Goal: Task Accomplishment & Management: Manage account settings

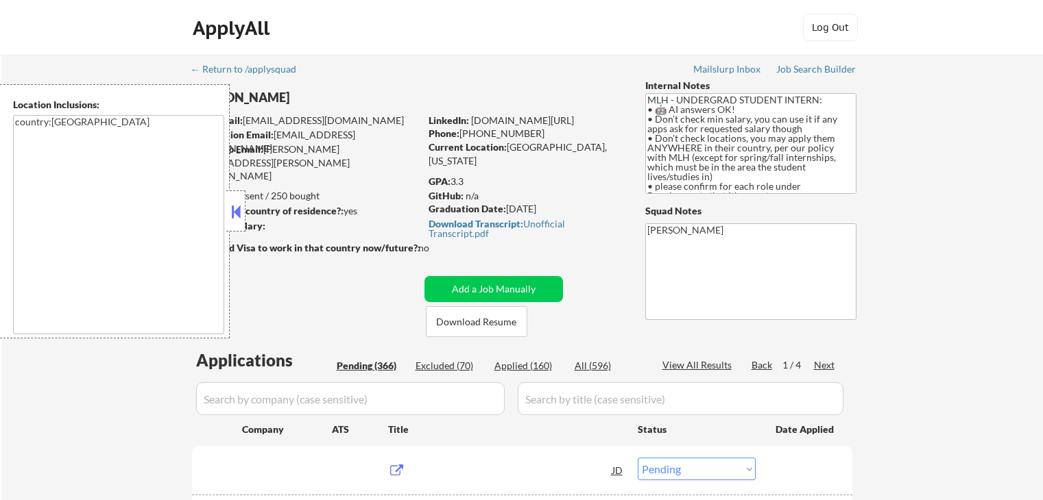
select select ""pending""
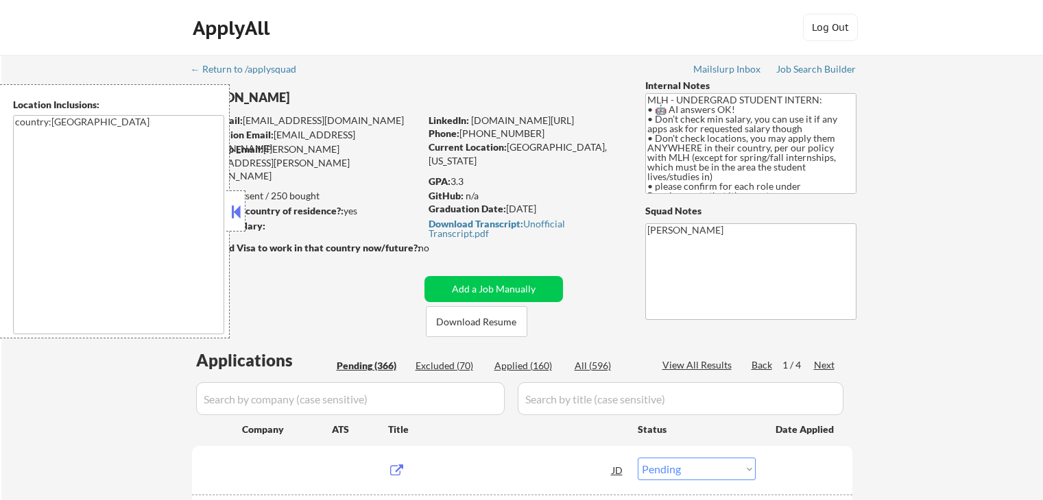
select select ""pending""
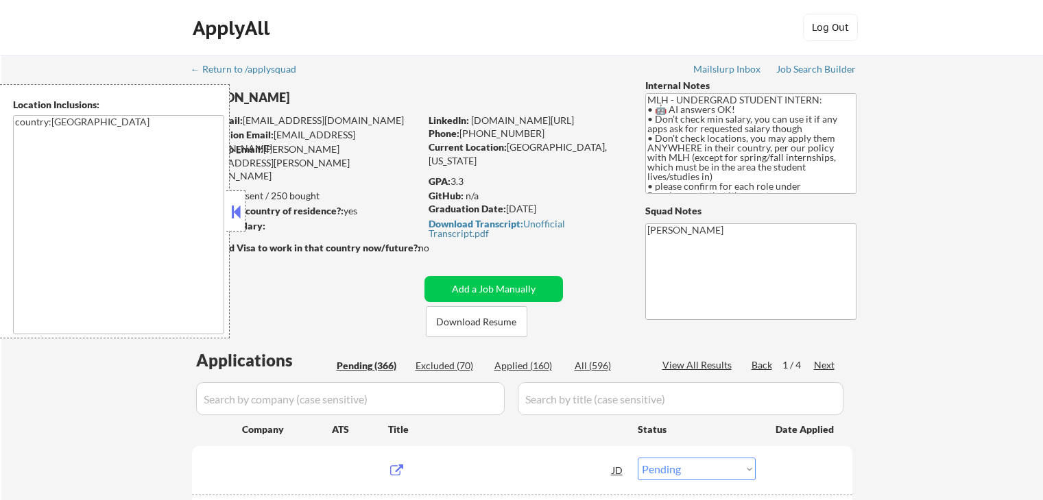
select select ""pending""
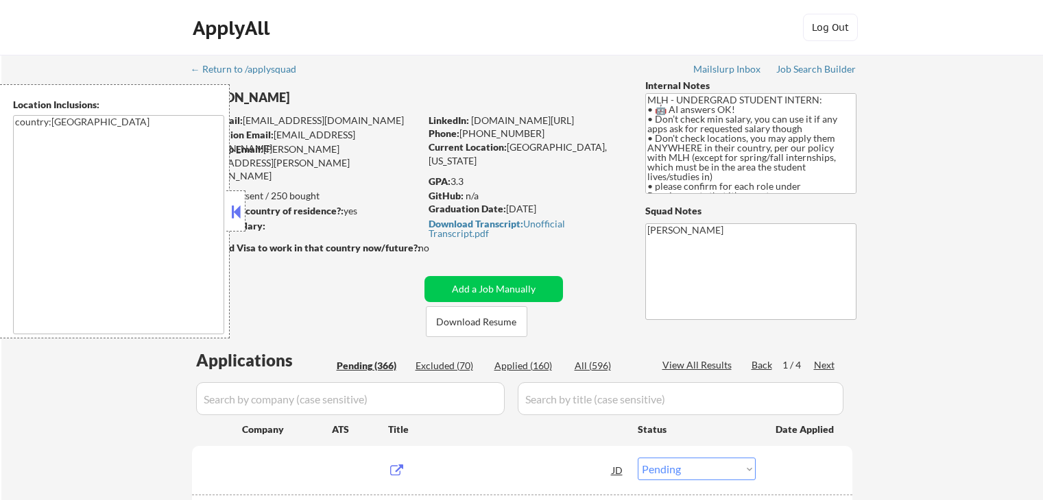
select select ""pending""
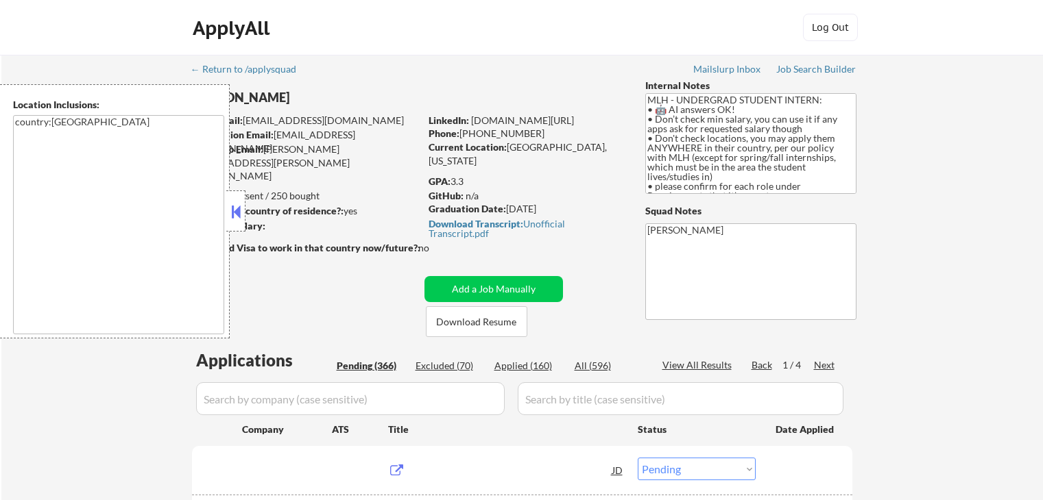
select select ""pending""
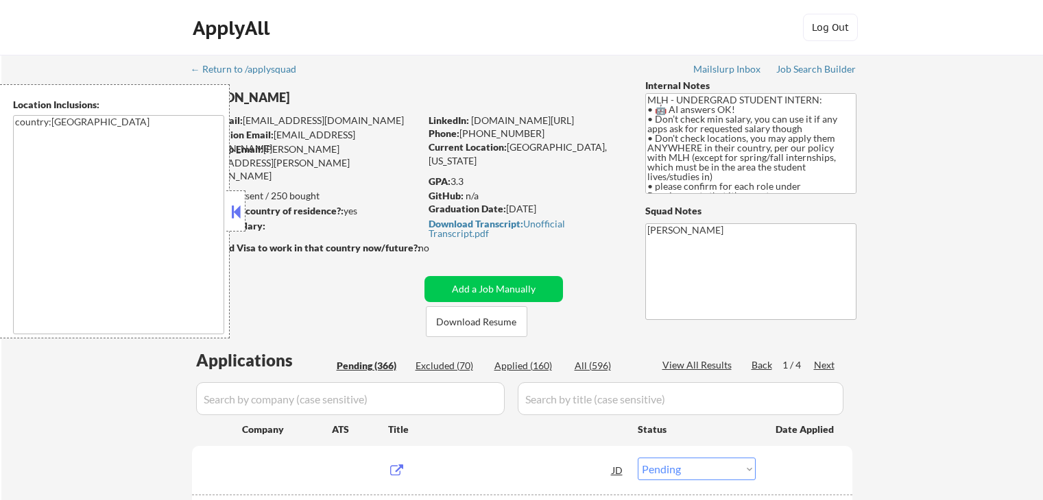
select select ""pending""
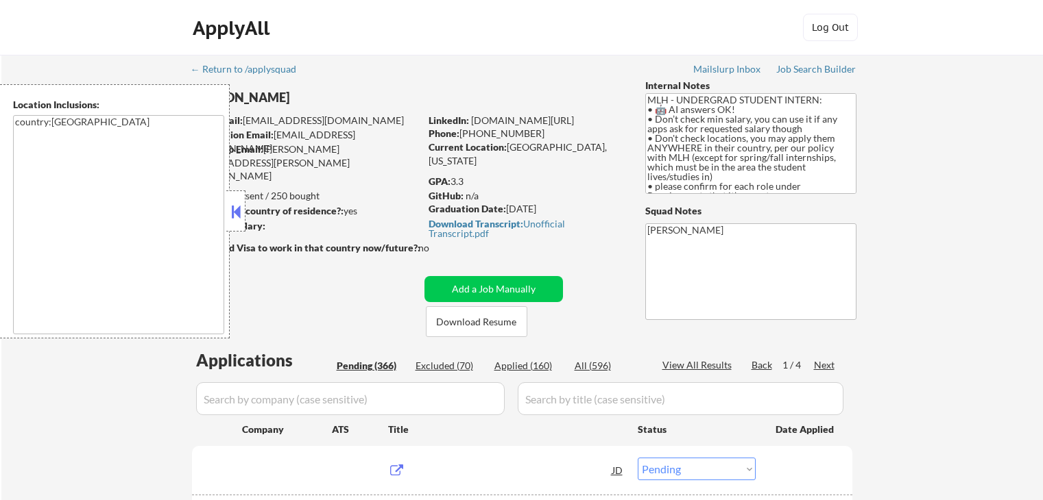
select select ""pending""
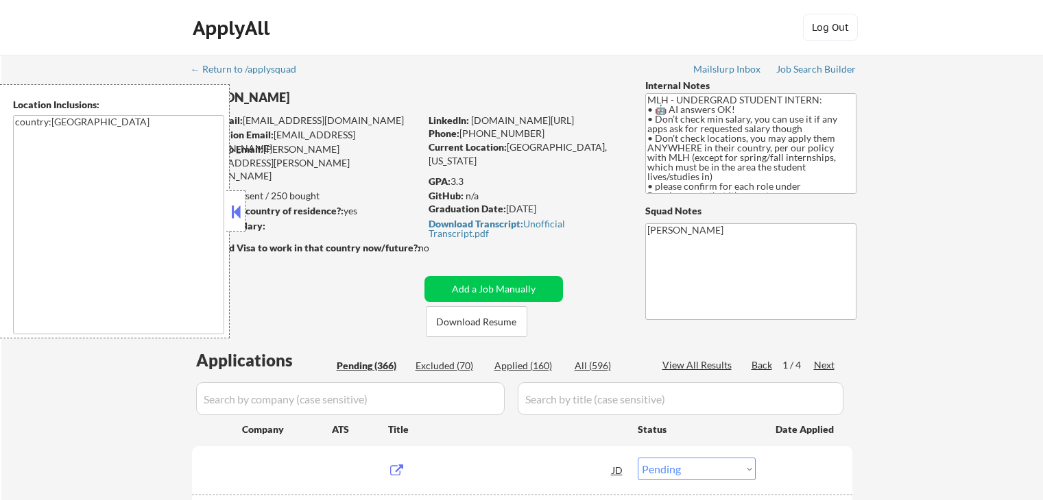
select select ""pending""
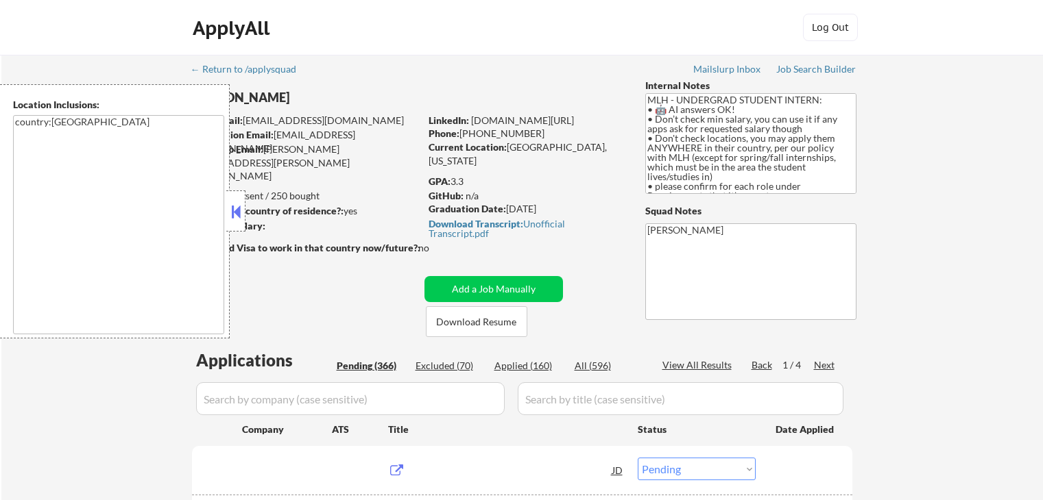
select select ""pending""
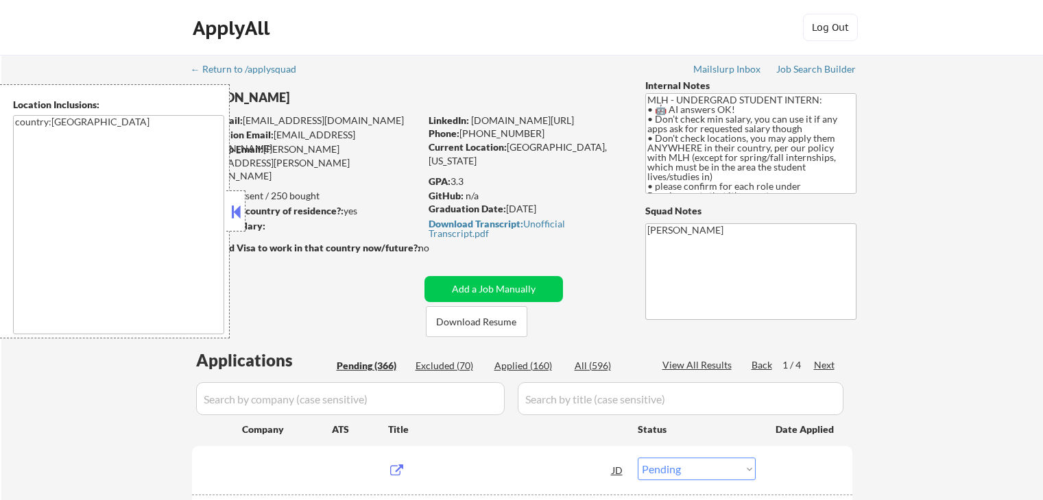
select select ""pending""
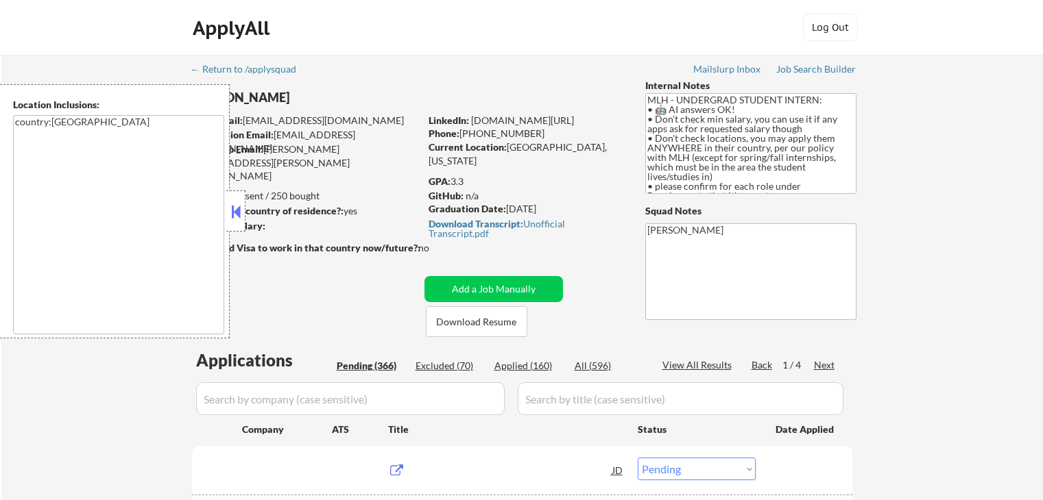
select select ""pending""
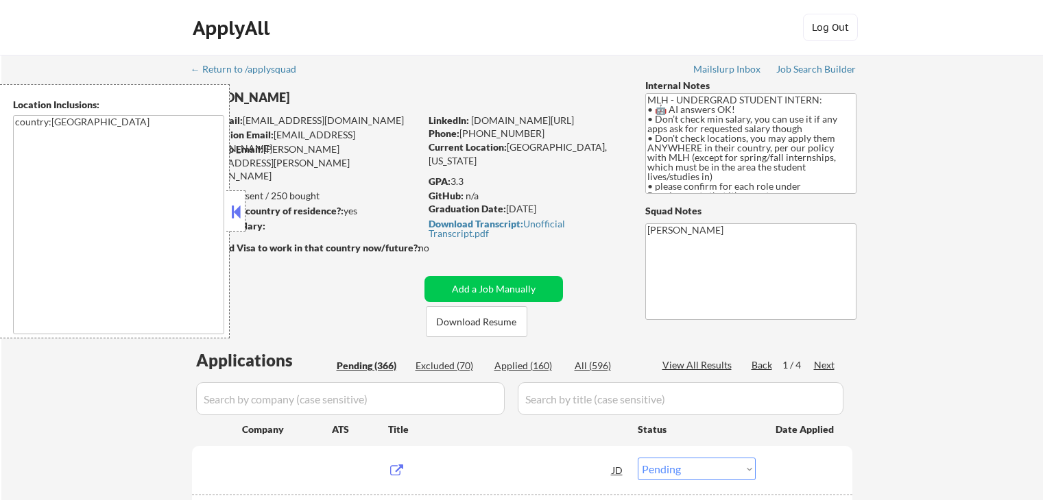
select select ""pending""
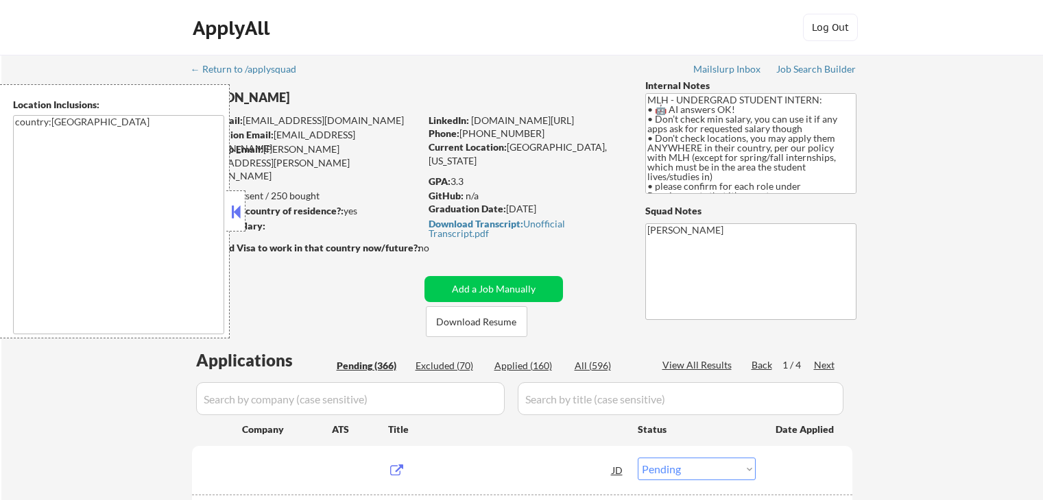
select select ""pending""
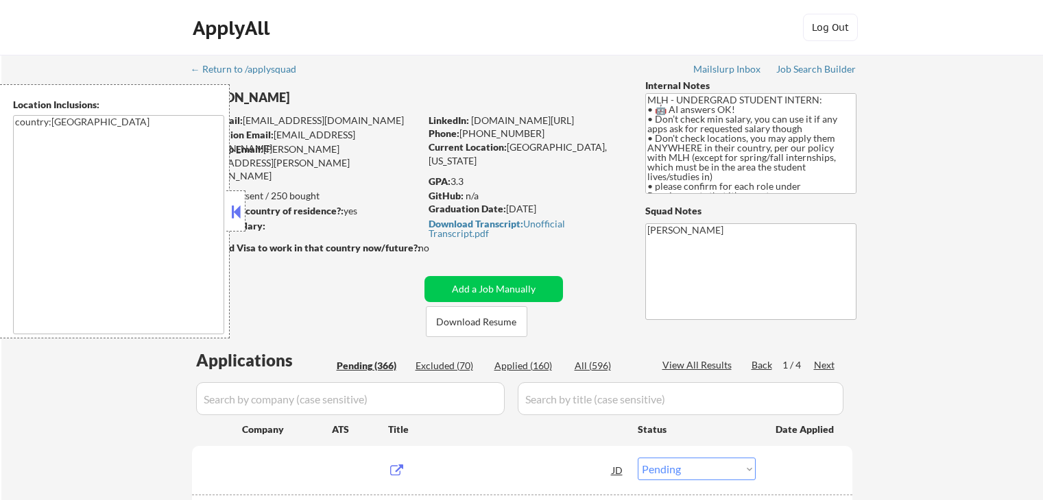
select select ""pending""
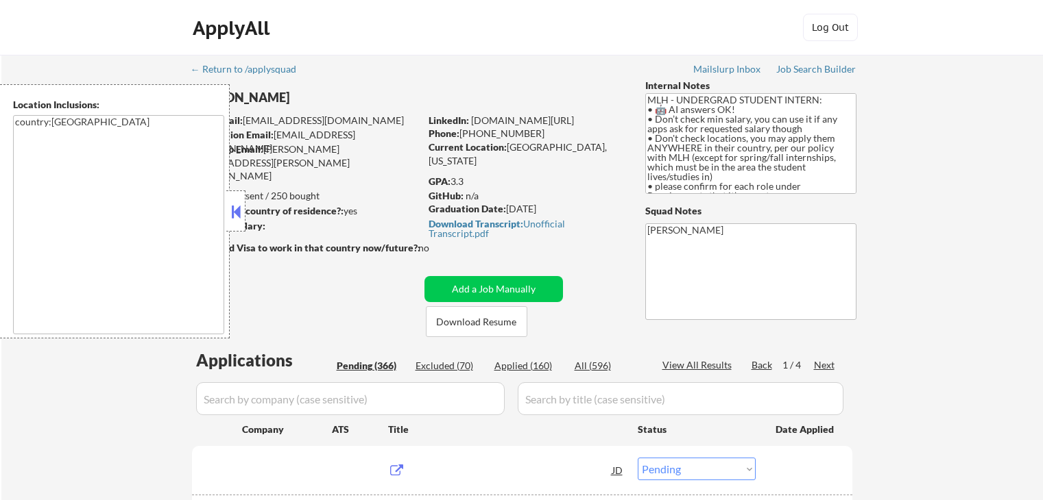
select select ""pending""
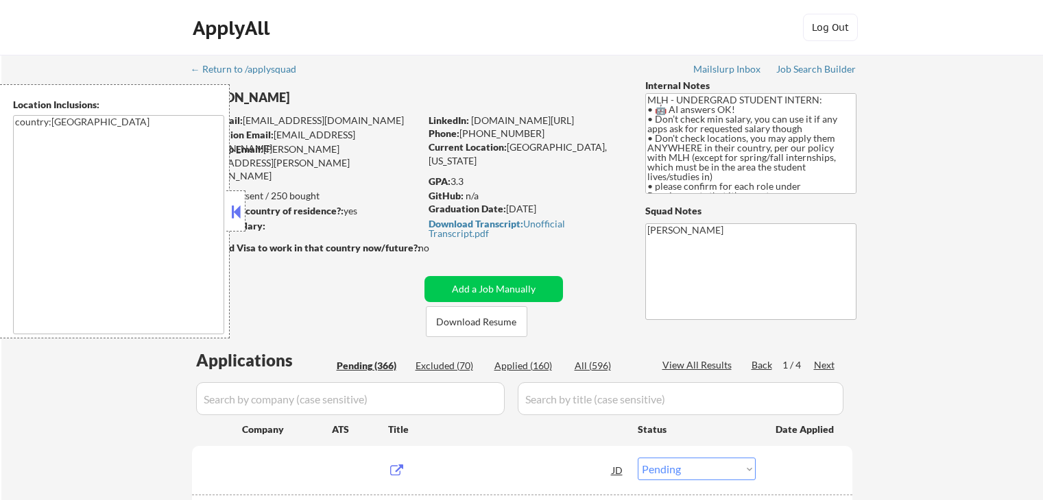
select select ""pending""
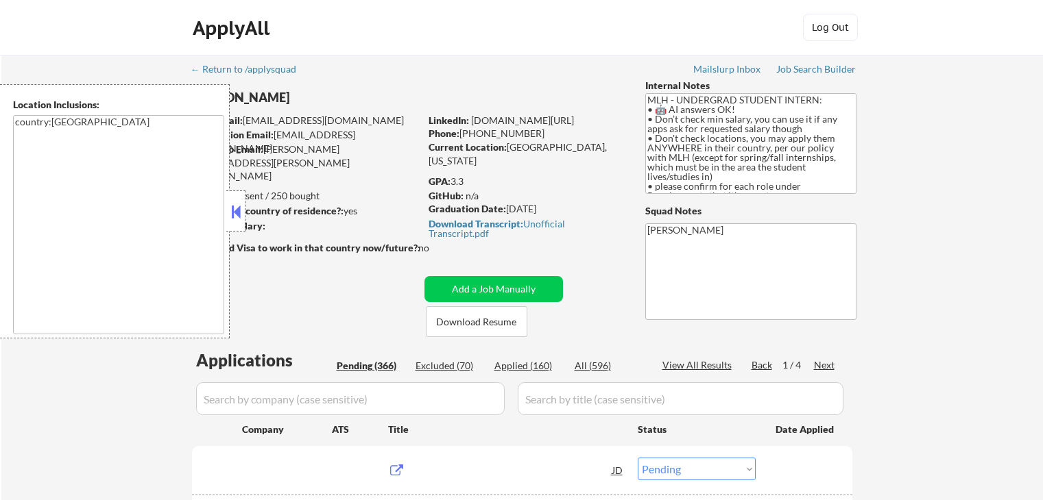
select select ""pending""
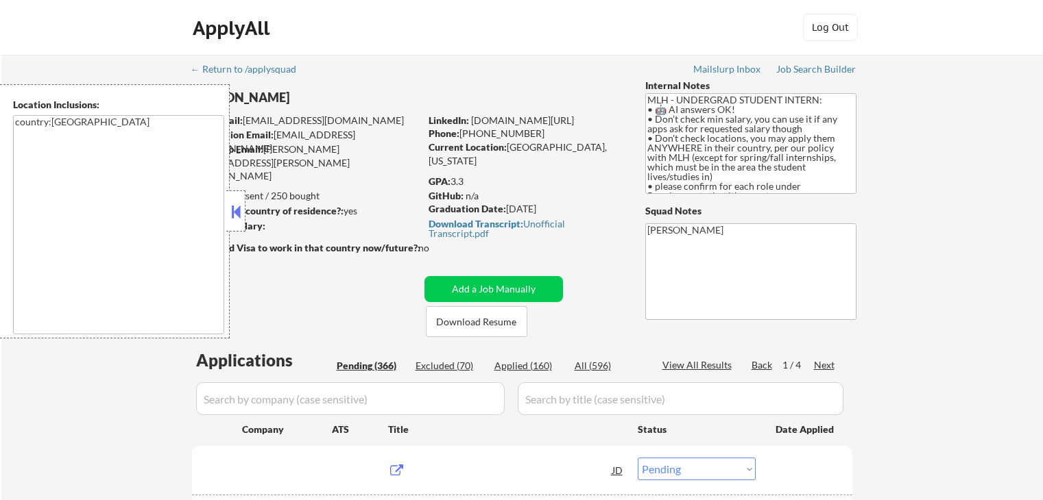
select select ""pending""
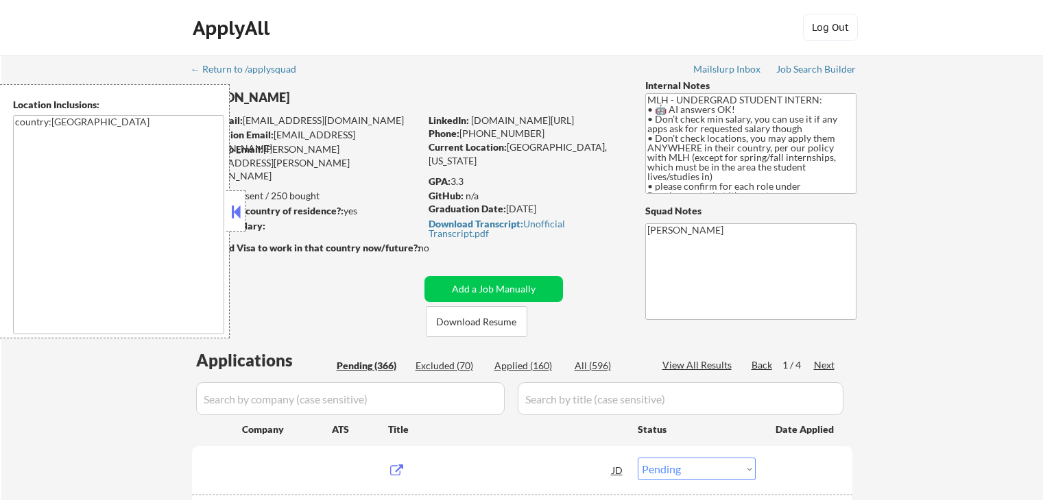
select select ""pending""
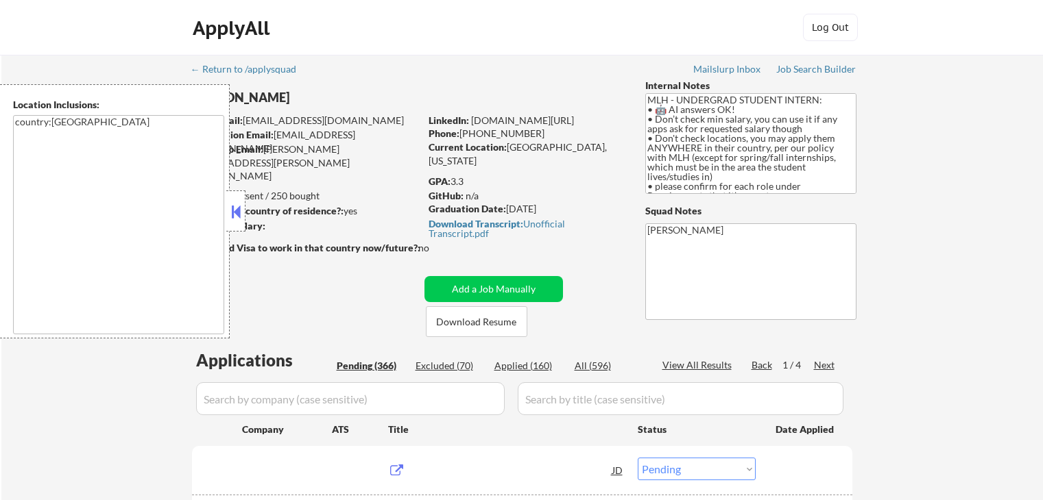
select select ""pending""
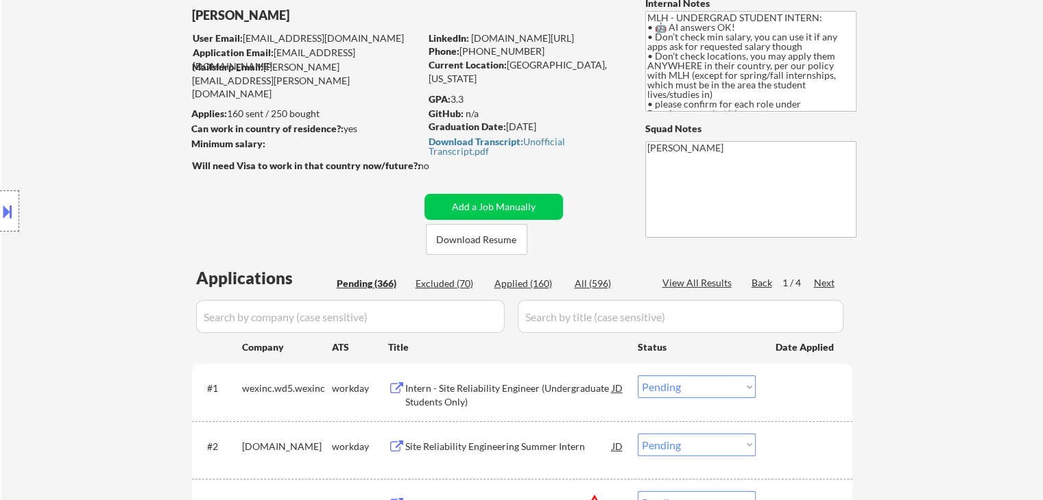
scroll to position [137, 0]
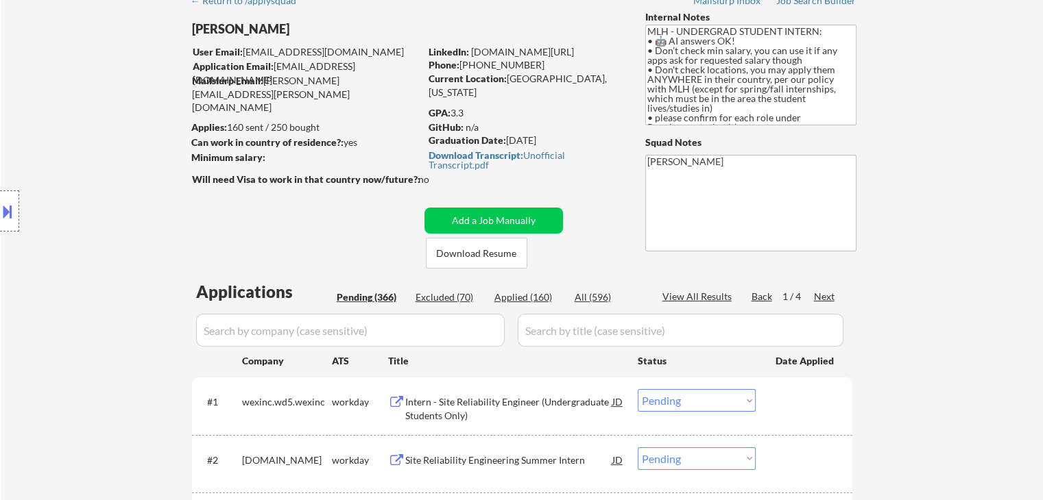
click at [736, 79] on textarea "MLH - UNDERGRAD STUDENT INTERN: • 🤖 AI answers OK! • Don’t check min salary, yo…" at bounding box center [750, 75] width 211 height 101
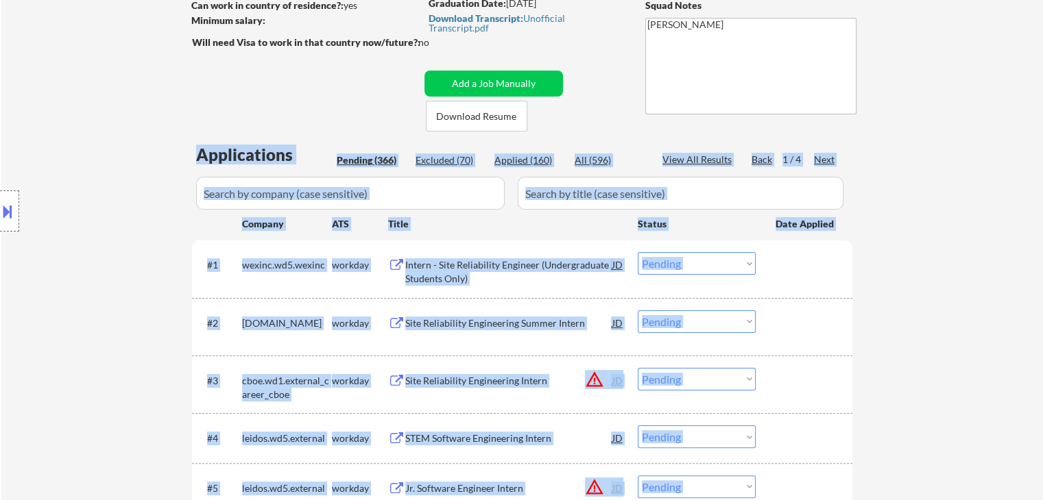
drag, startPoint x: 160, startPoint y: 172, endPoint x: 860, endPoint y: 165, distance: 700.0
click at [860, 165] on body "← Return to /applysquad Mailslurp Inbox Job Search Builder [PERSON_NAME] User E…" at bounding box center [521, 44] width 1043 height 500
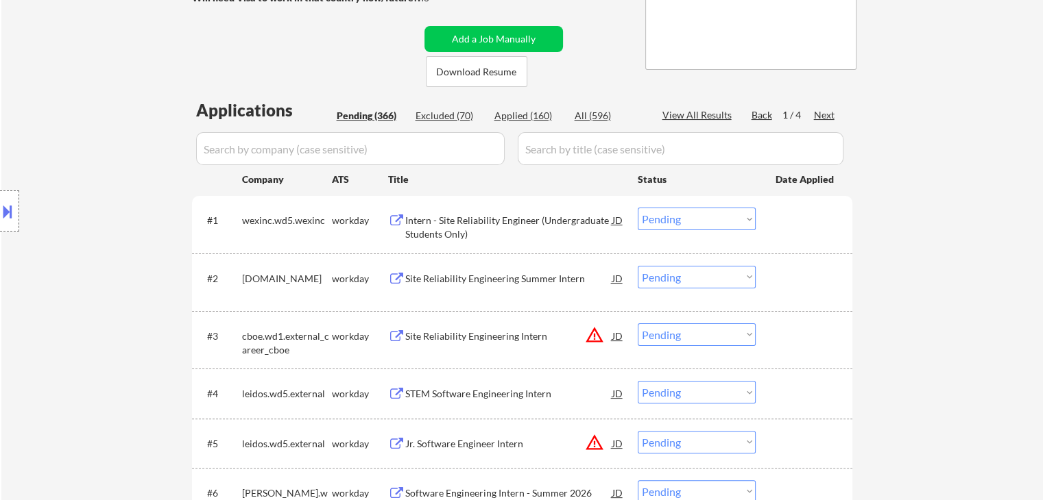
scroll to position [274, 0]
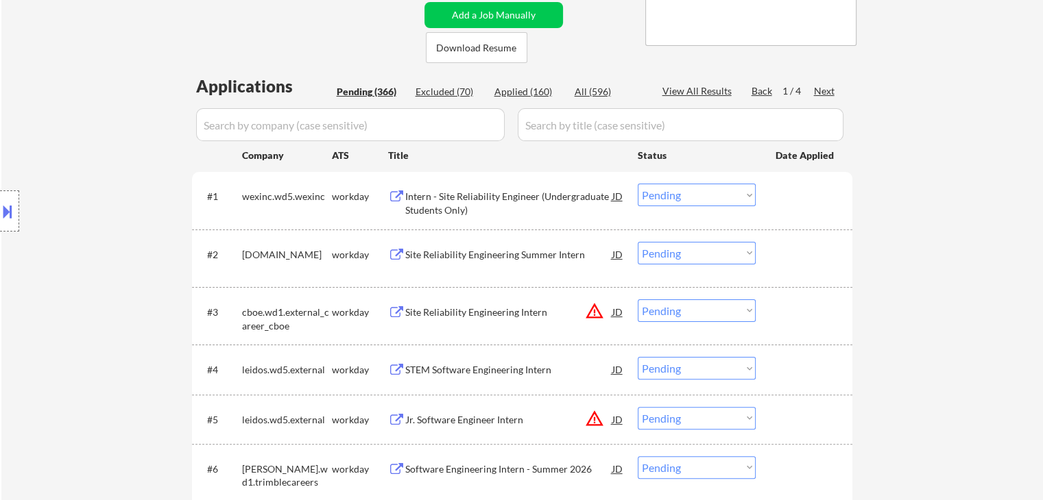
click at [66, 279] on div "Location Inclusions: country:[GEOGRAPHIC_DATA]" at bounding box center [122, 211] width 245 height 254
click at [101, 264] on div "Location Inclusions: country:[GEOGRAPHIC_DATA]" at bounding box center [122, 211] width 245 height 254
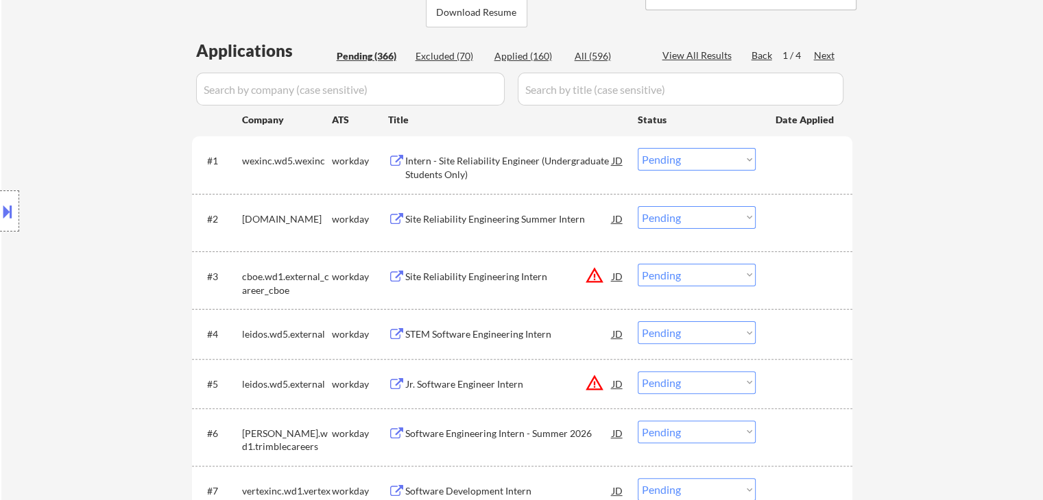
scroll to position [343, 0]
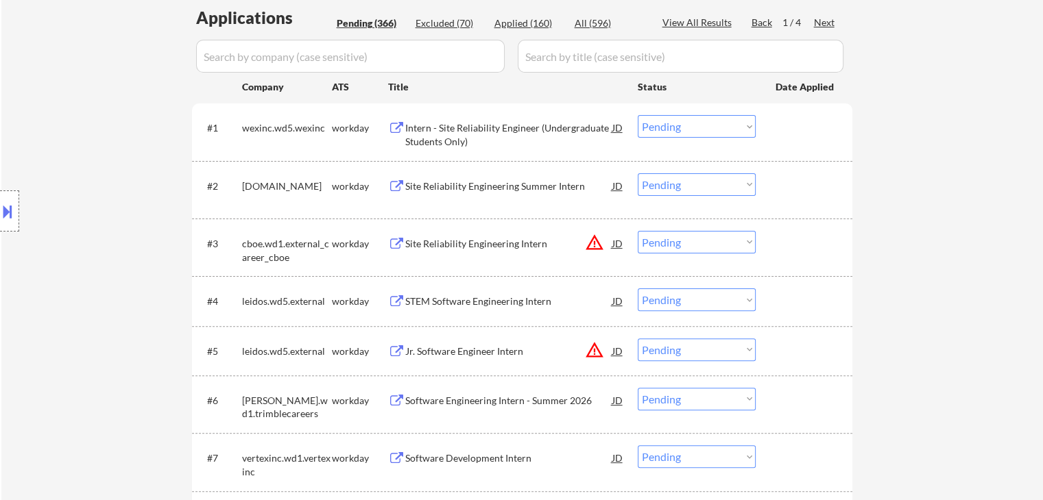
click at [71, 237] on div "Location Inclusions: country:[GEOGRAPHIC_DATA]" at bounding box center [122, 211] width 245 height 254
click at [4, 212] on button at bounding box center [7, 211] width 15 height 23
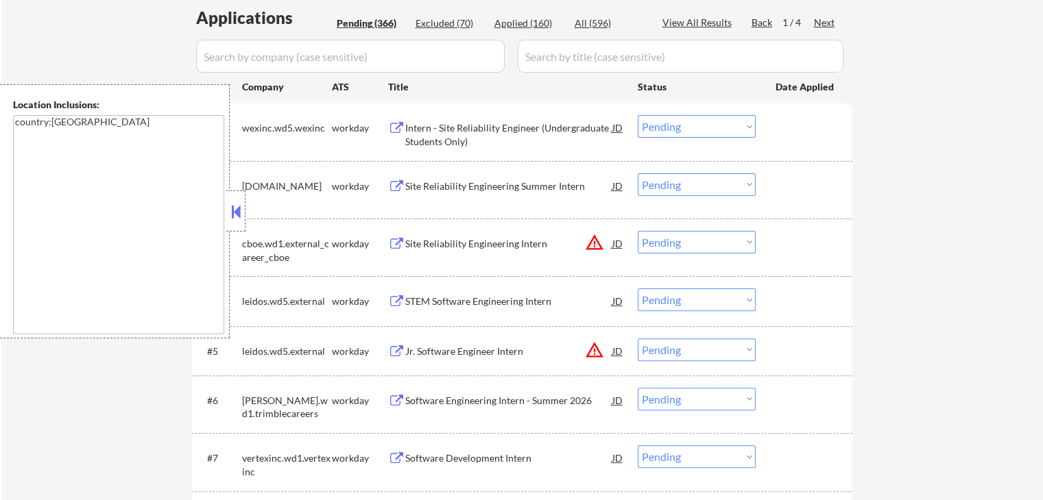
click at [235, 217] on button at bounding box center [235, 212] width 15 height 21
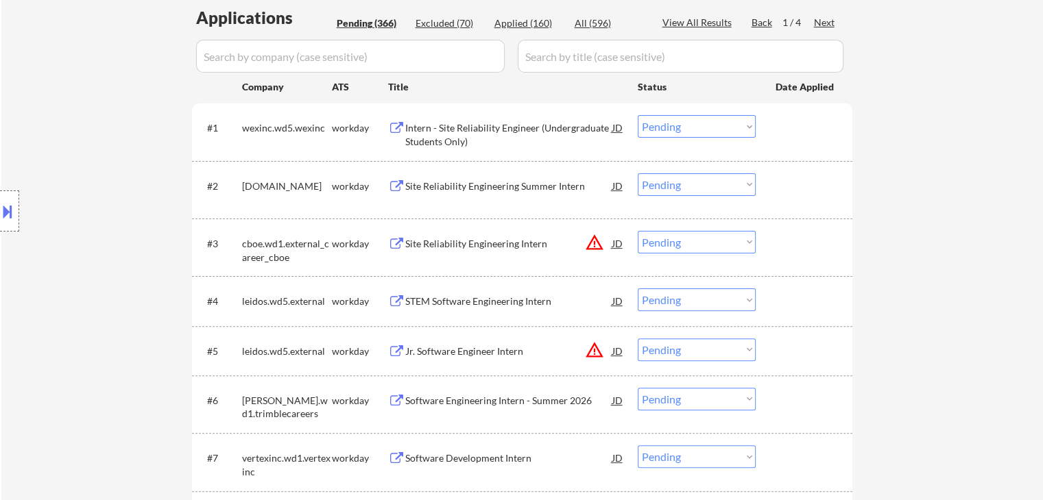
drag, startPoint x: 1006, startPoint y: 201, endPoint x: 976, endPoint y: 206, distance: 29.9
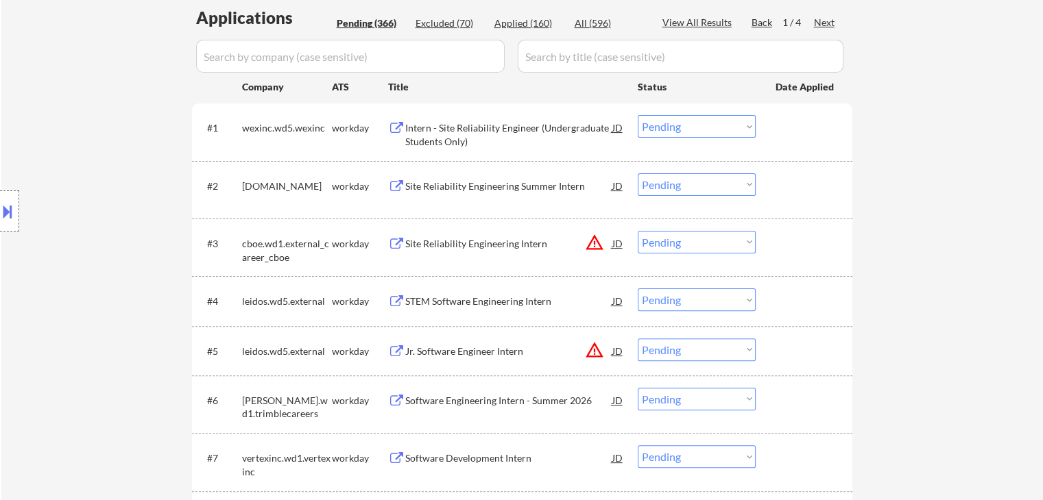
click at [77, 213] on div "Location Inclusions: country:[GEOGRAPHIC_DATA]" at bounding box center [122, 211] width 245 height 254
